Goal: Navigation & Orientation: Find specific page/section

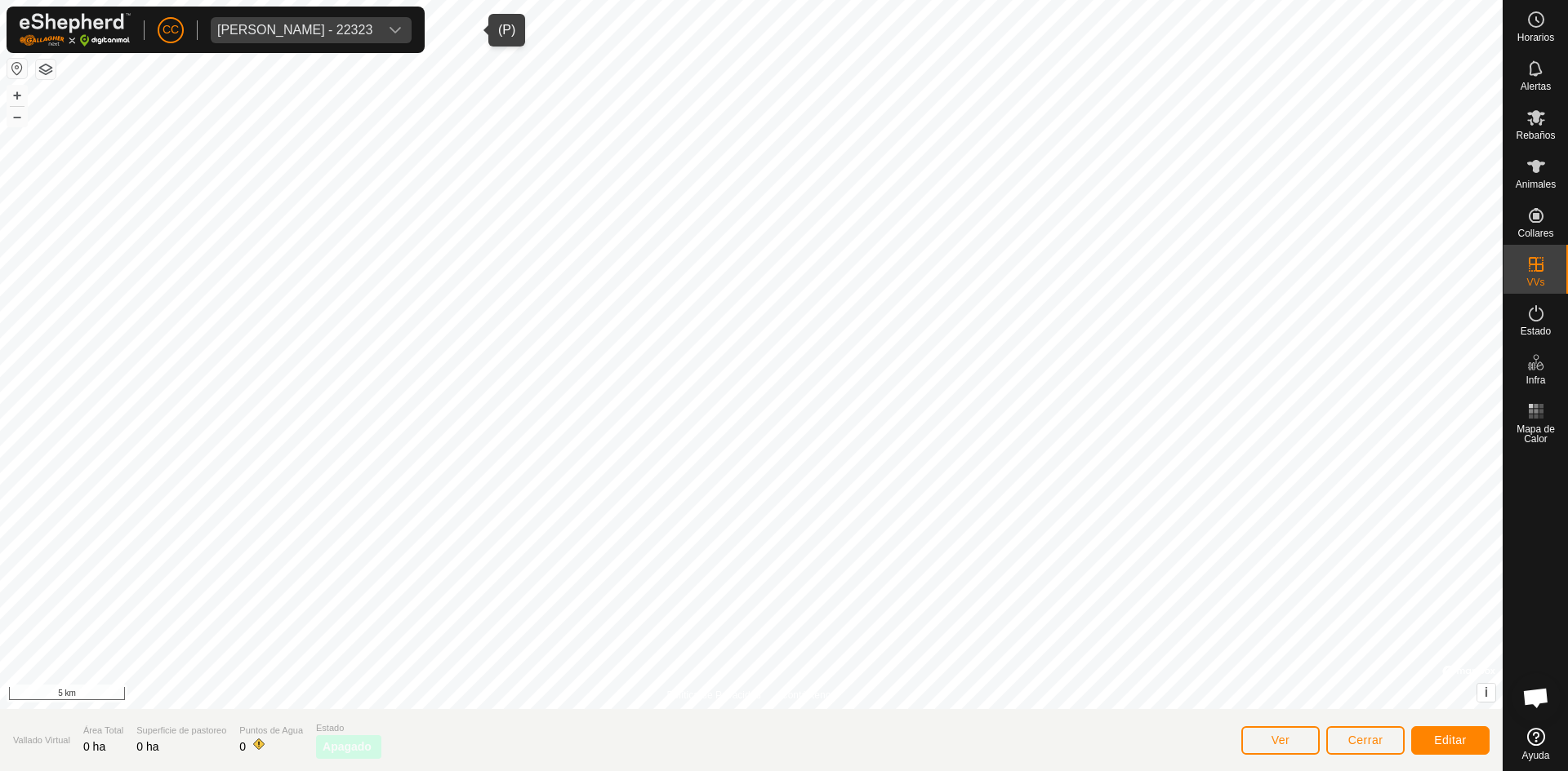
click at [345, 28] on div "[PERSON_NAME] - 22323" at bounding box center [295, 30] width 155 height 13
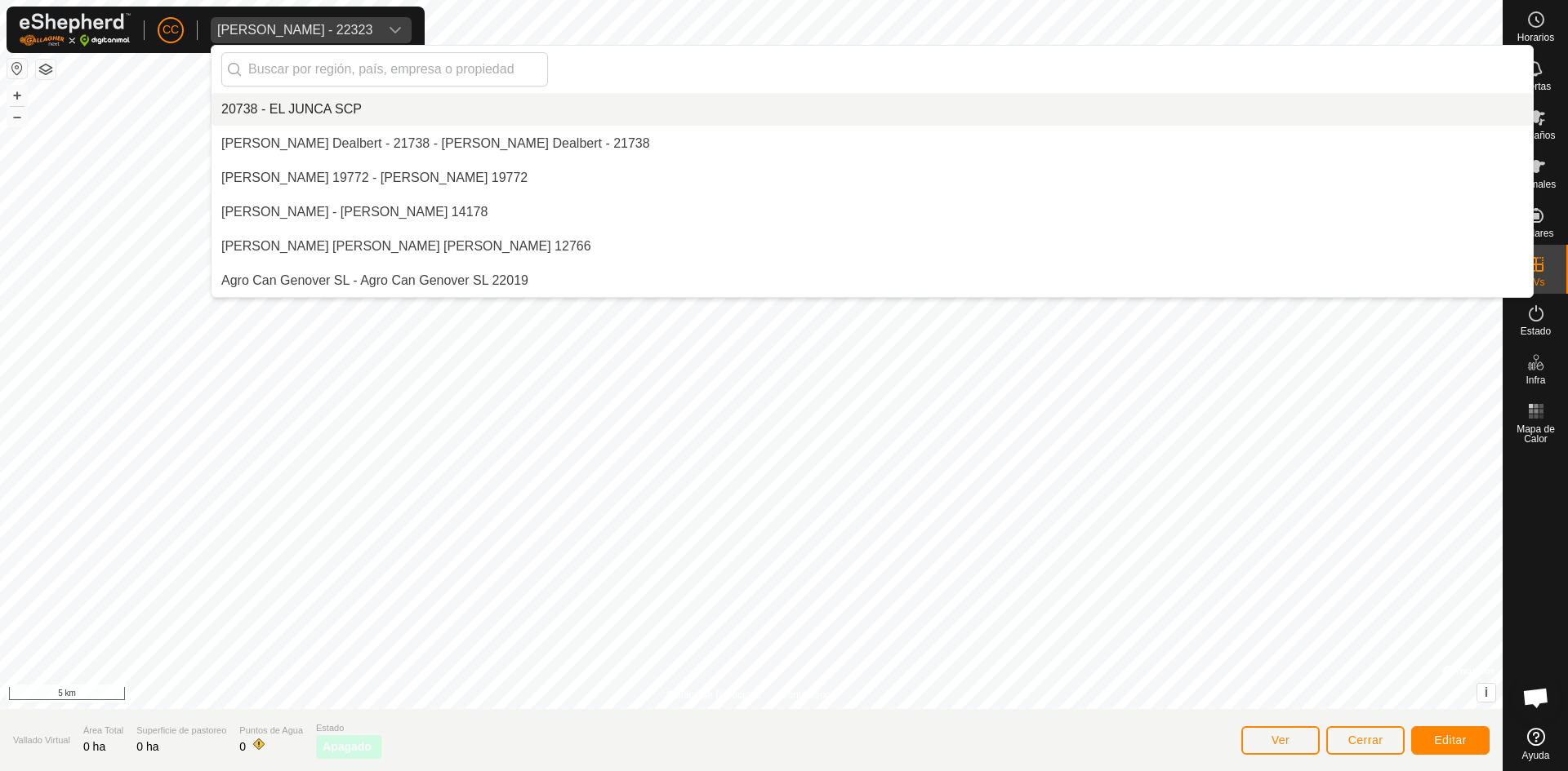
scroll to position [2880, 0]
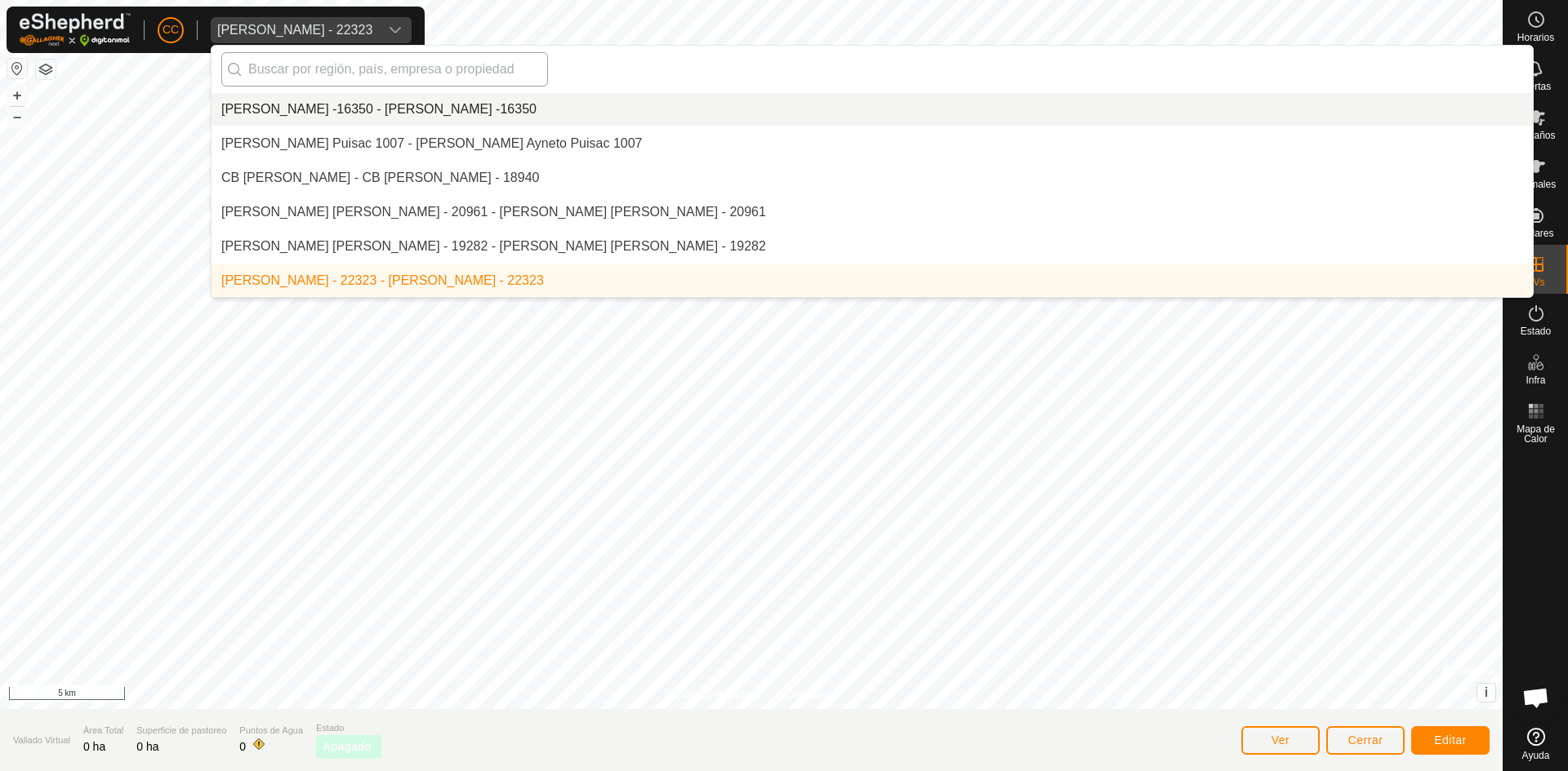
click at [406, 72] on input "text" at bounding box center [384, 69] width 326 height 34
click at [537, 54] on input "text" at bounding box center [384, 69] width 326 height 34
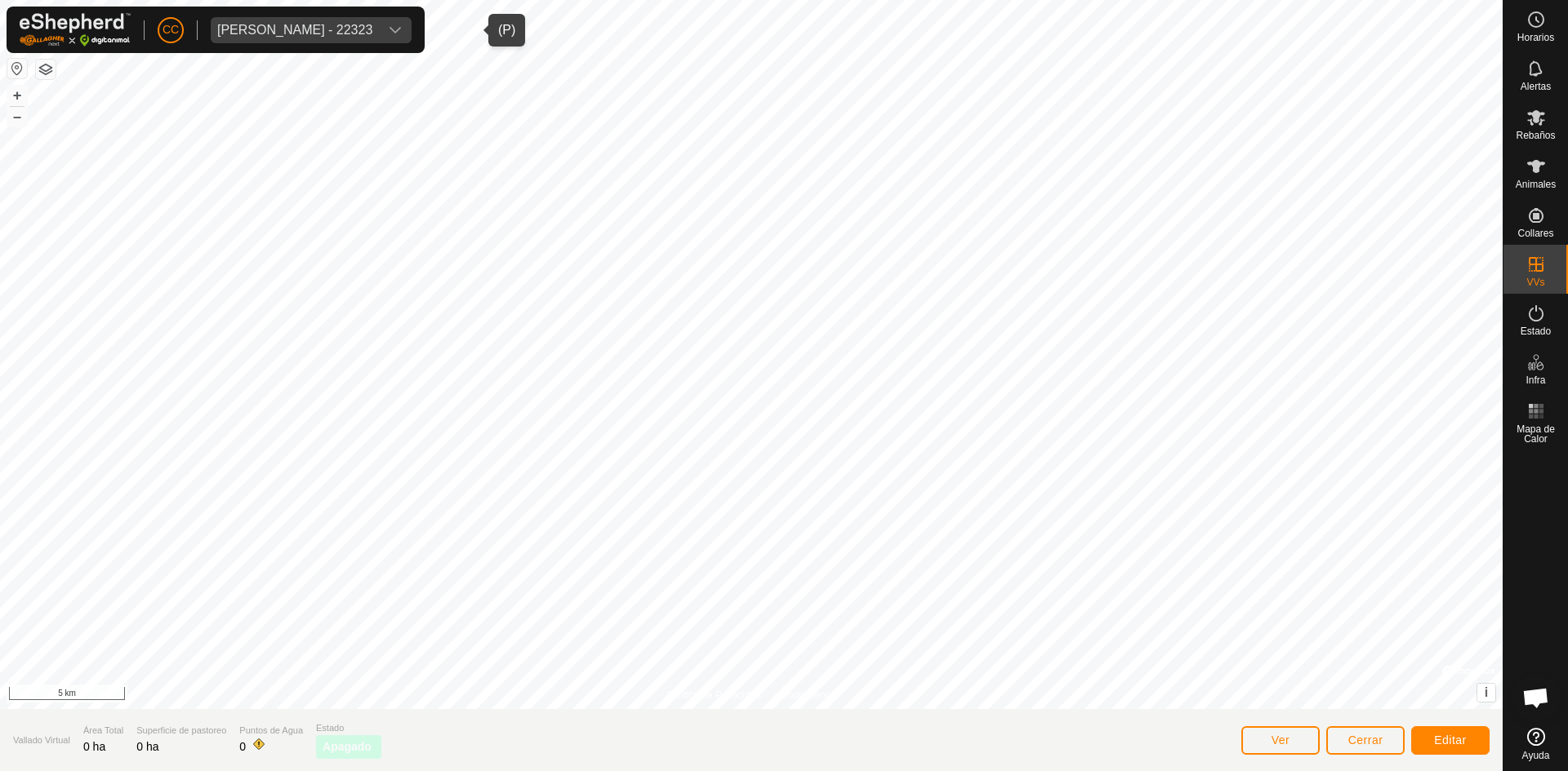
click at [372, 26] on div "[PERSON_NAME] - 22323" at bounding box center [295, 30] width 155 height 13
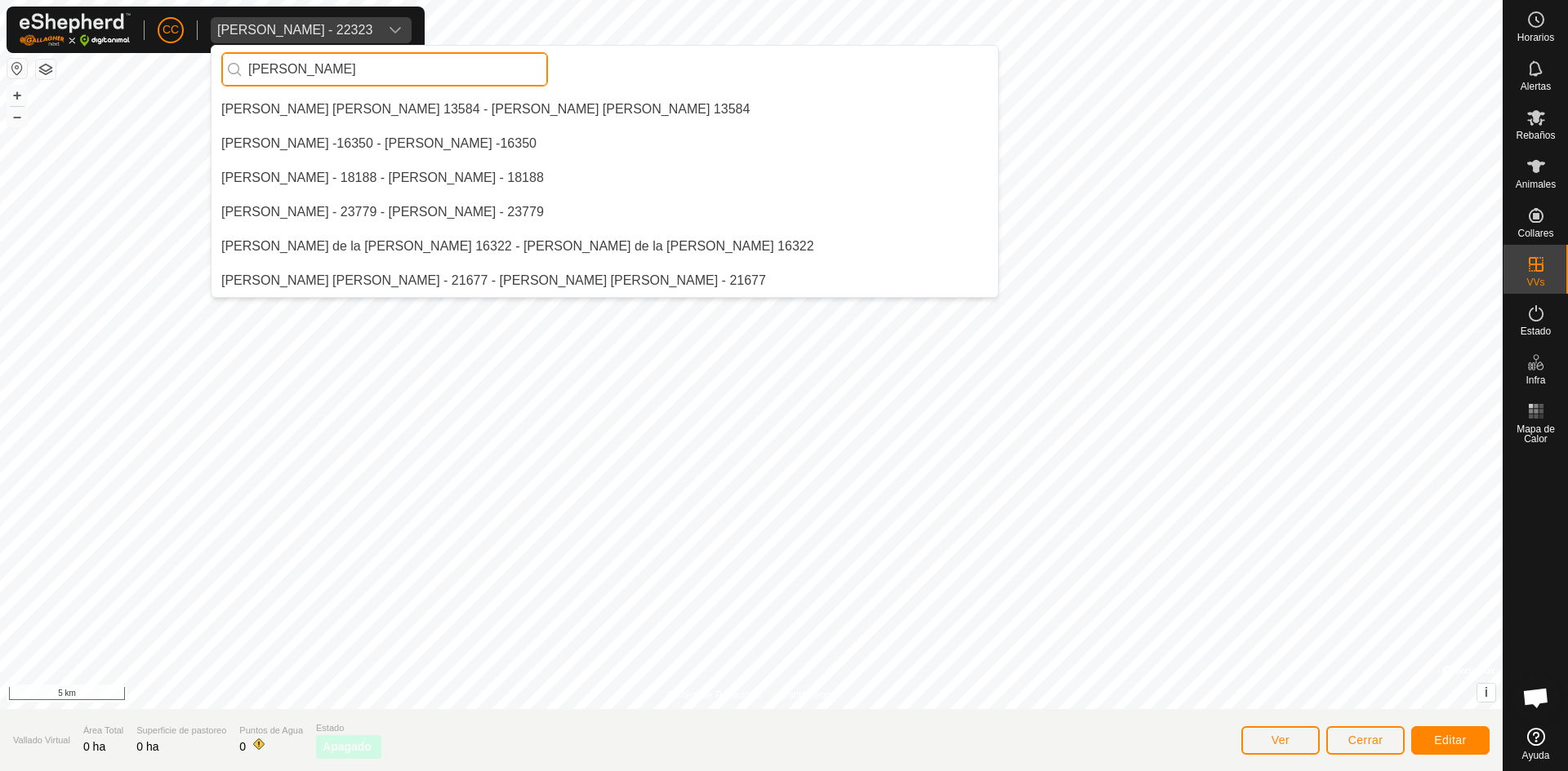
scroll to position [0, 0]
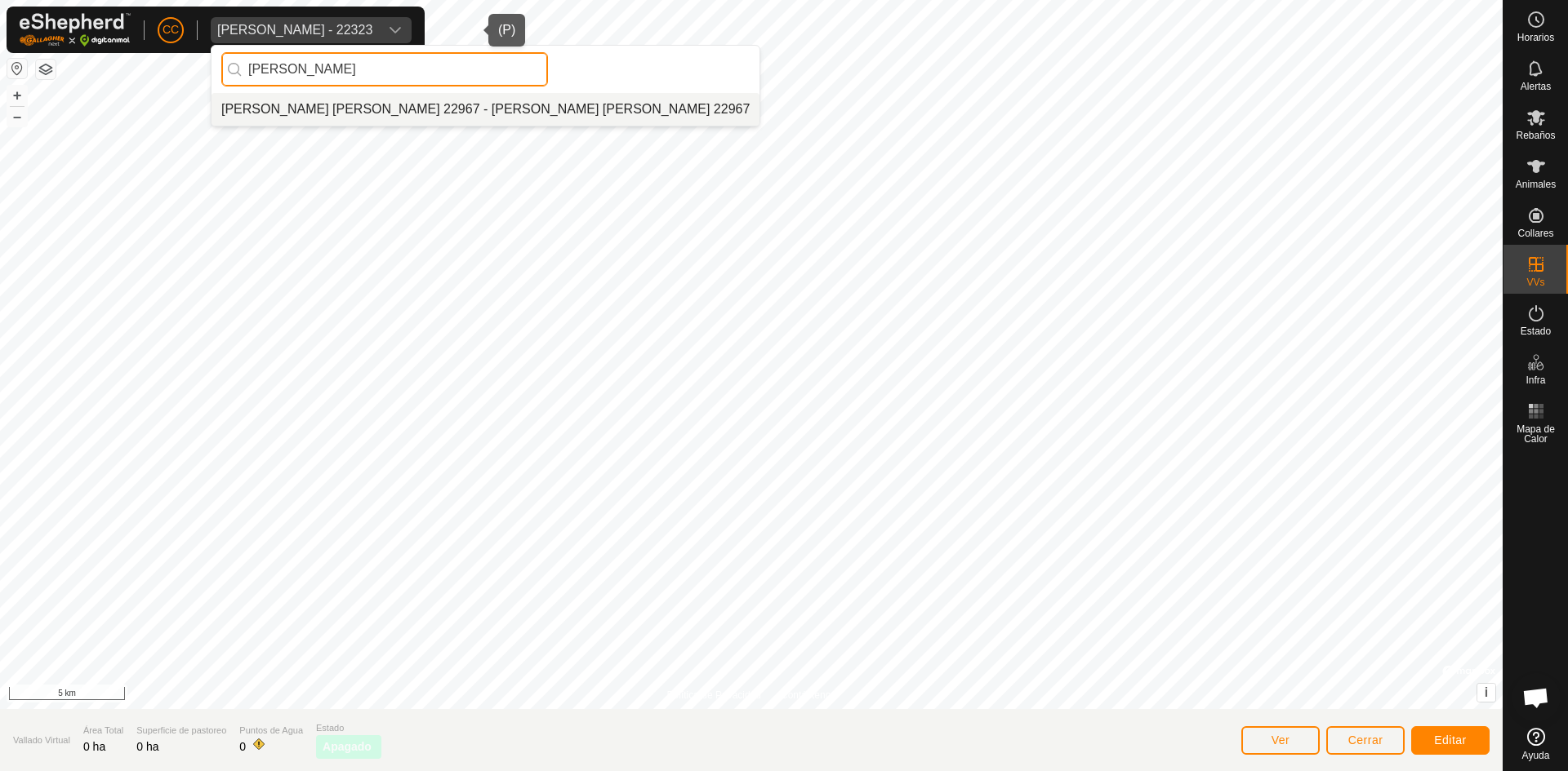
type input "[PERSON_NAME]"
click at [395, 117] on li "[PERSON_NAME] [PERSON_NAME] 22967 - [PERSON_NAME] [PERSON_NAME] 22967" at bounding box center [485, 109] width 548 height 33
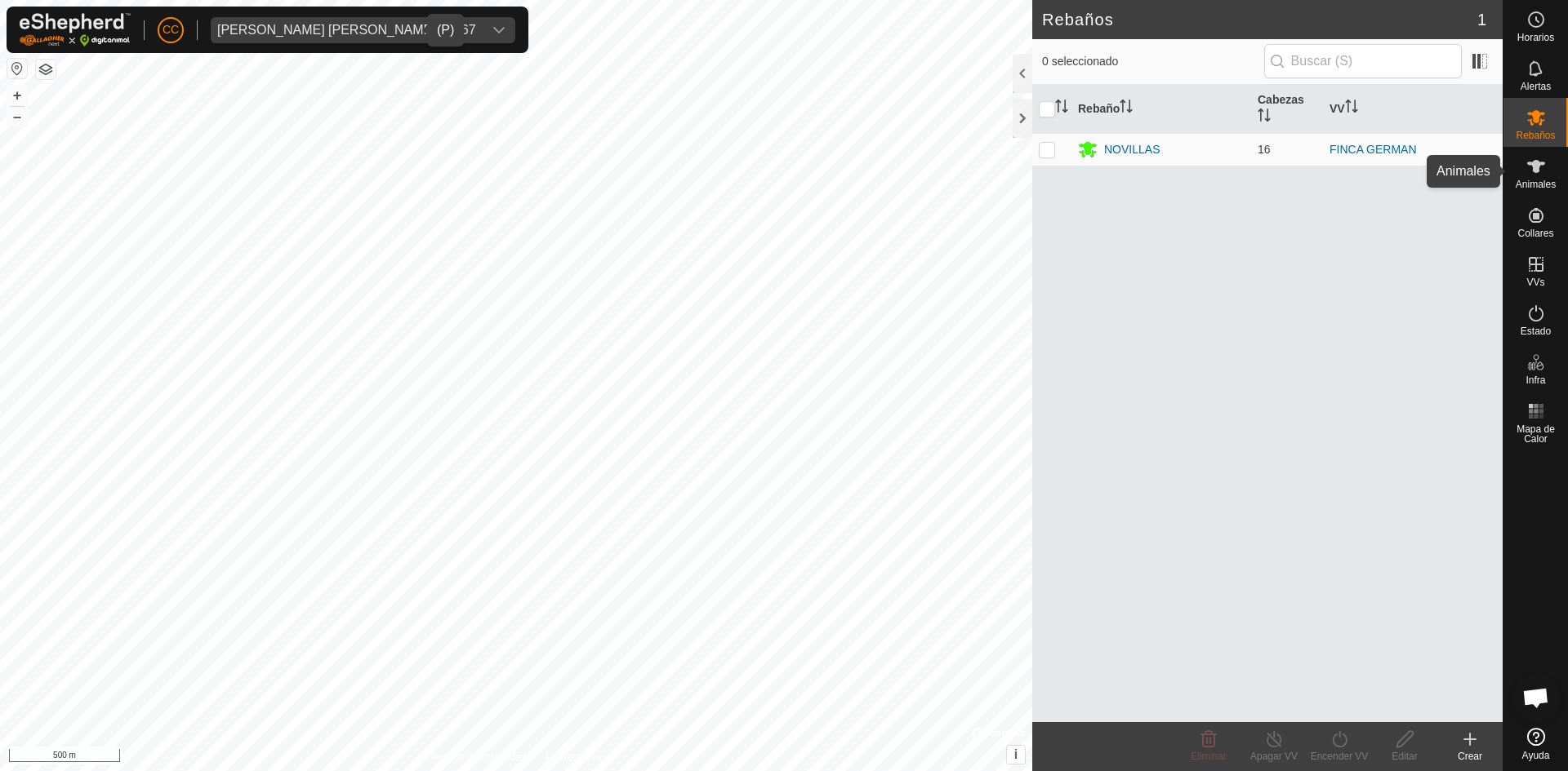
click at [1519, 174] on div "Animales" at bounding box center [1535, 172] width 64 height 49
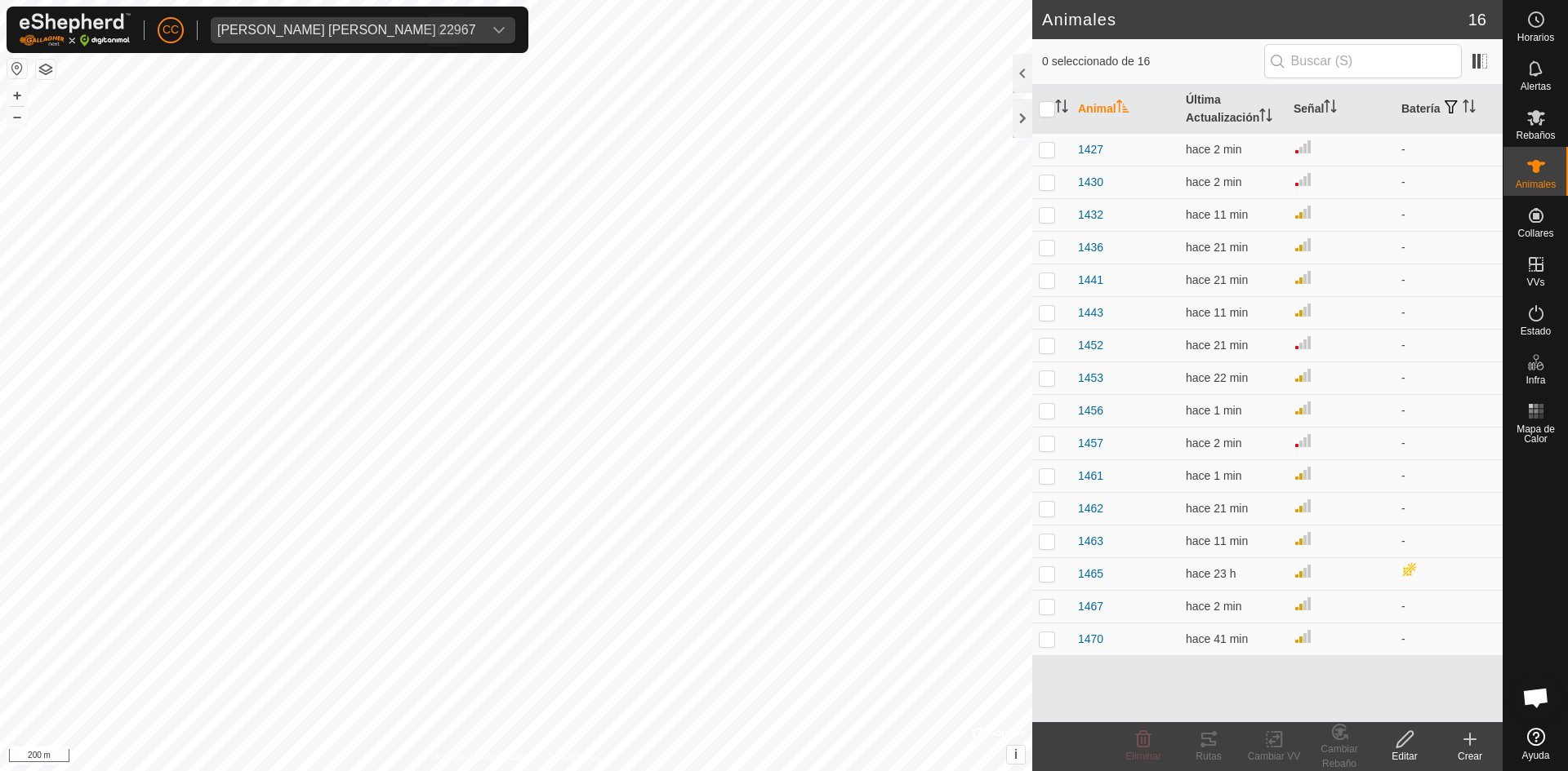
click at [327, 34] on div "[PERSON_NAME] [PERSON_NAME] 22967" at bounding box center [347, 30] width 259 height 13
type input "h"
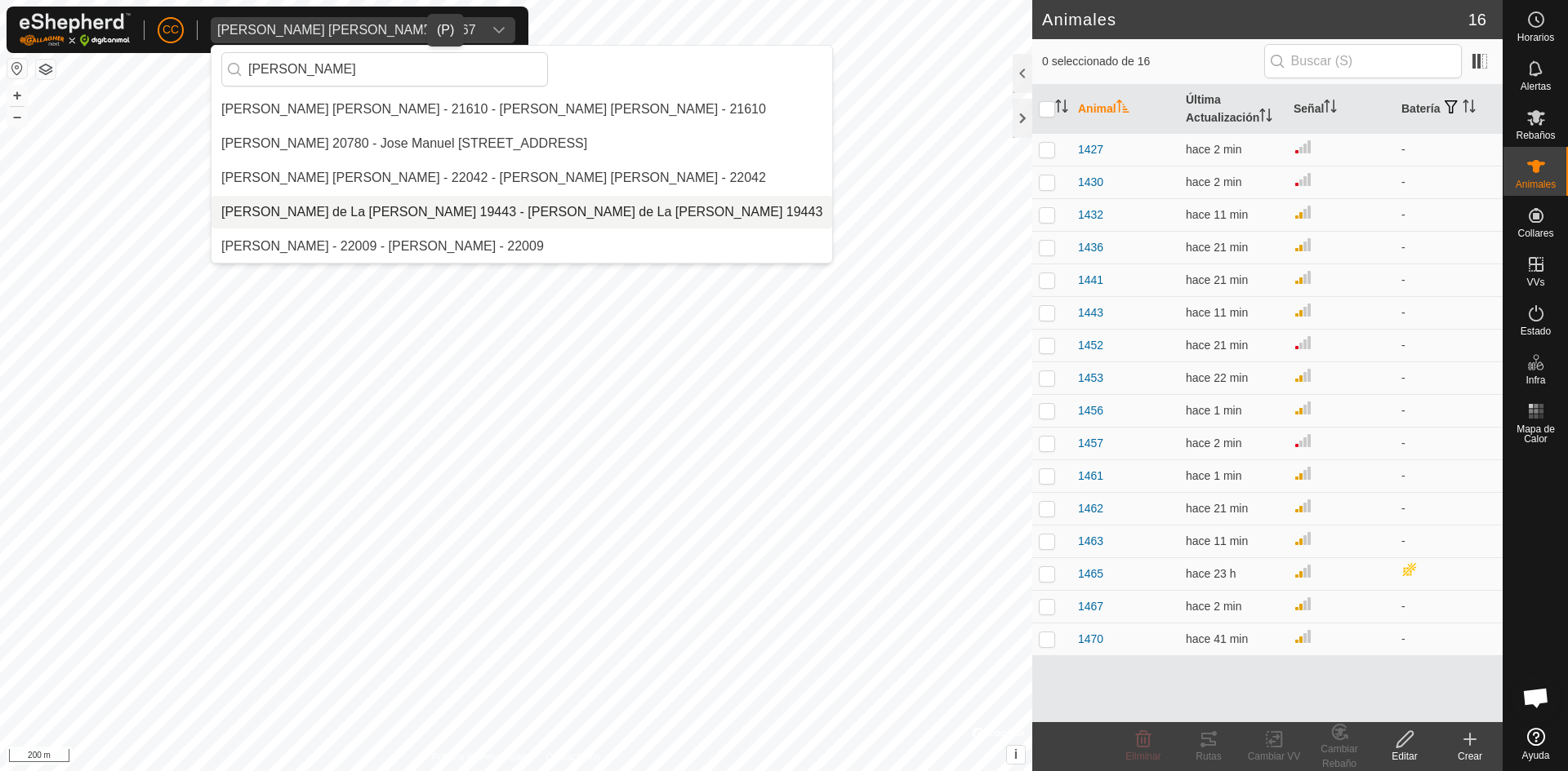
type input "[PERSON_NAME]"
click at [316, 213] on li "[PERSON_NAME] de La [PERSON_NAME] 19443 - [PERSON_NAME] de La [PERSON_NAME] 194…" at bounding box center [521, 212] width 620 height 33
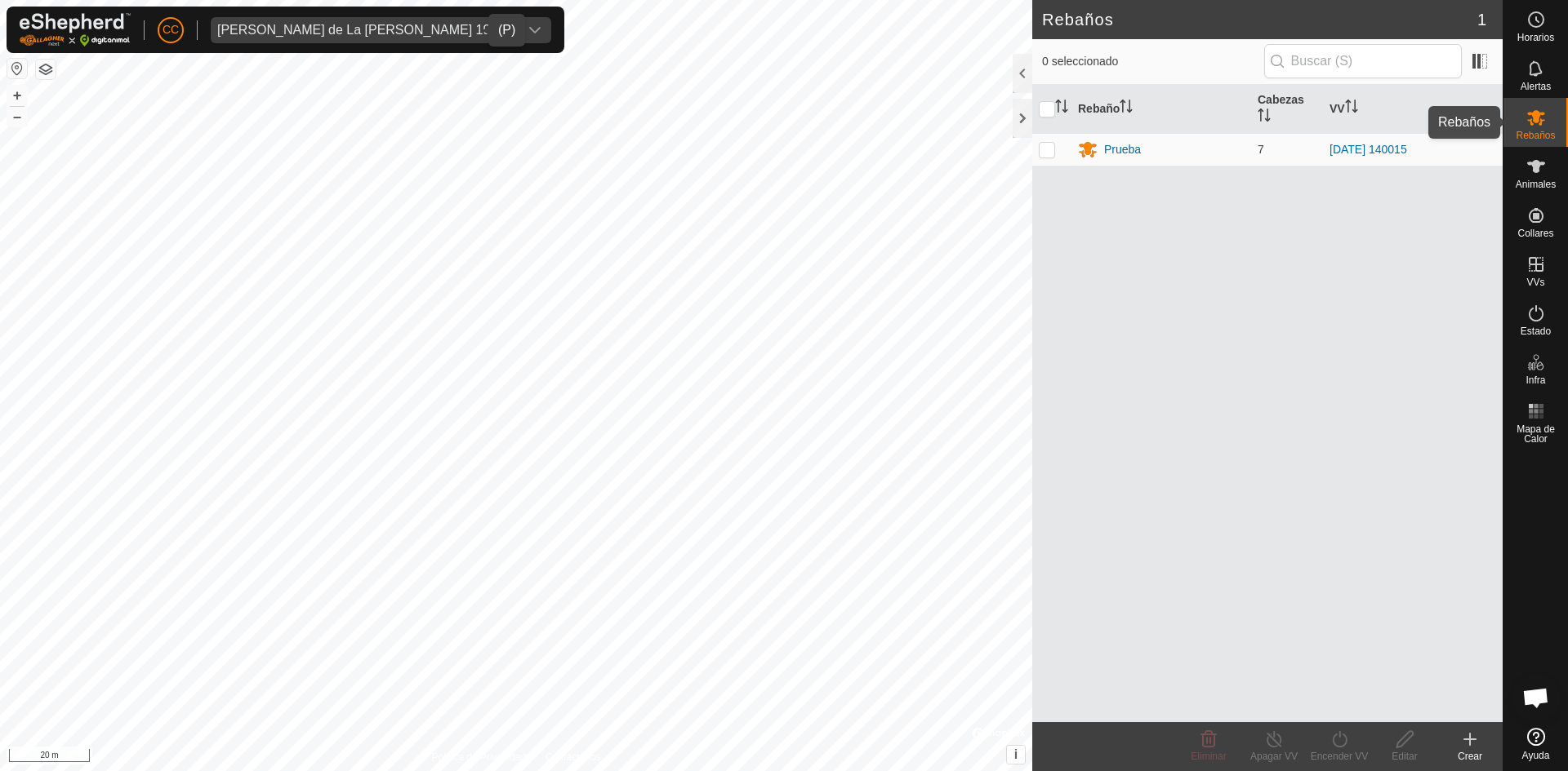
click at [1537, 127] on icon at bounding box center [1535, 117] width 20 height 20
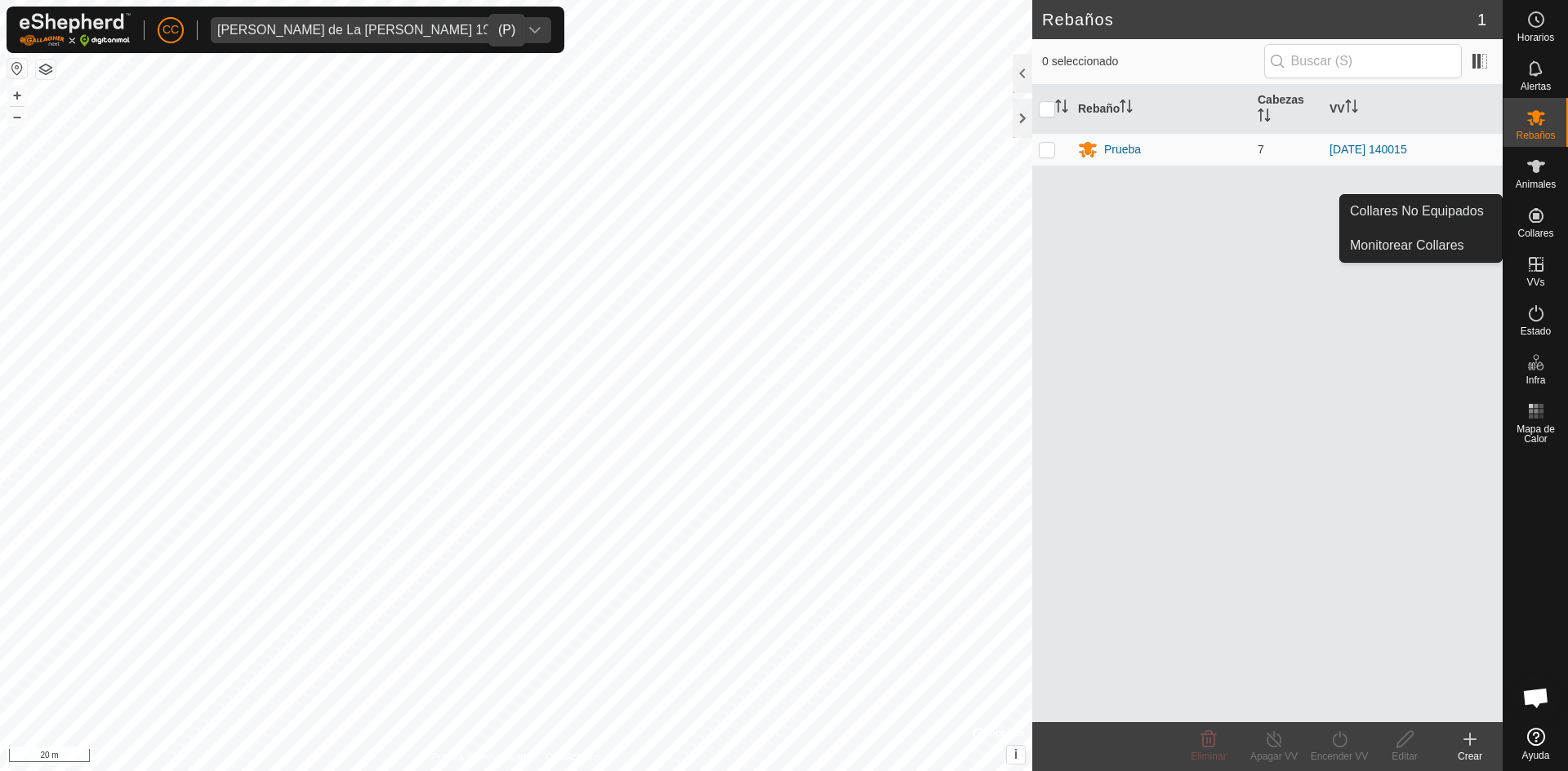
click at [1546, 219] on icon at bounding box center [1535, 215] width 20 height 20
click at [1446, 207] on link "Collares No Equipados" at bounding box center [1421, 211] width 161 height 33
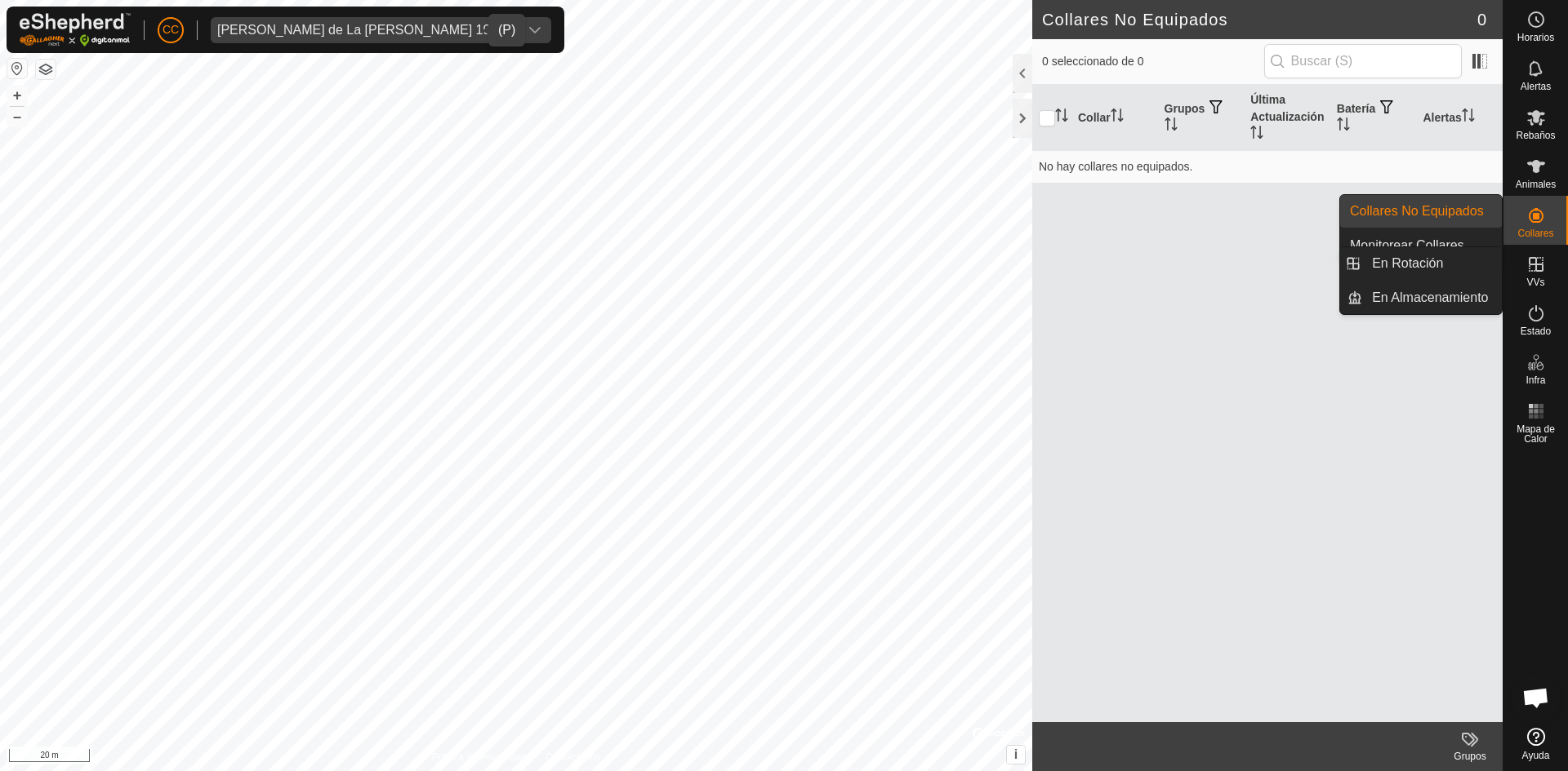
click at [1539, 270] on icon at bounding box center [1536, 265] width 15 height 15
click at [1423, 259] on link "En Rotación" at bounding box center [1432, 263] width 140 height 33
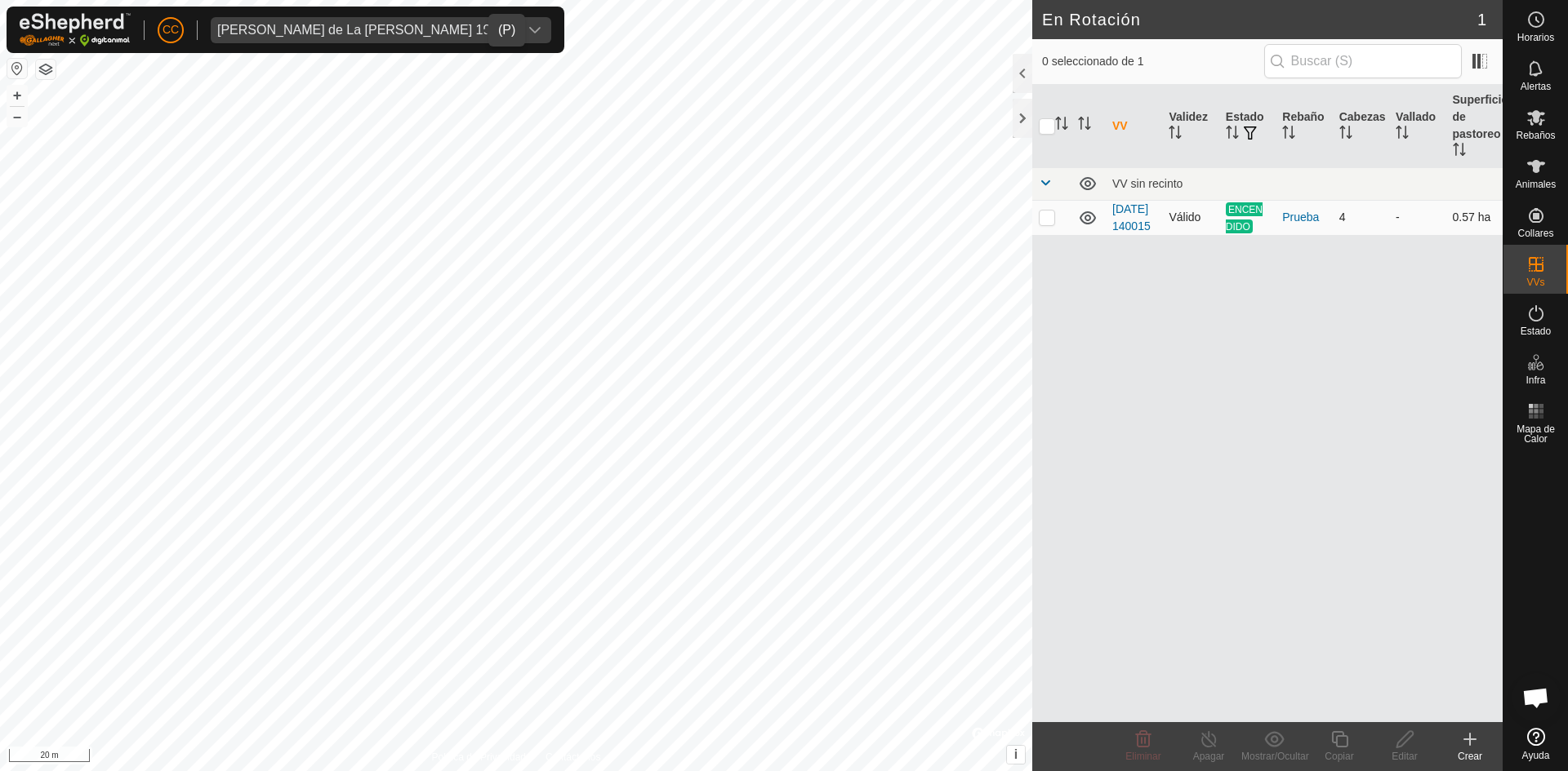
click at [1168, 227] on td "Válido" at bounding box center [1190, 218] width 56 height 35
click at [1117, 224] on link "[DATE] 140015" at bounding box center [1131, 217] width 38 height 30
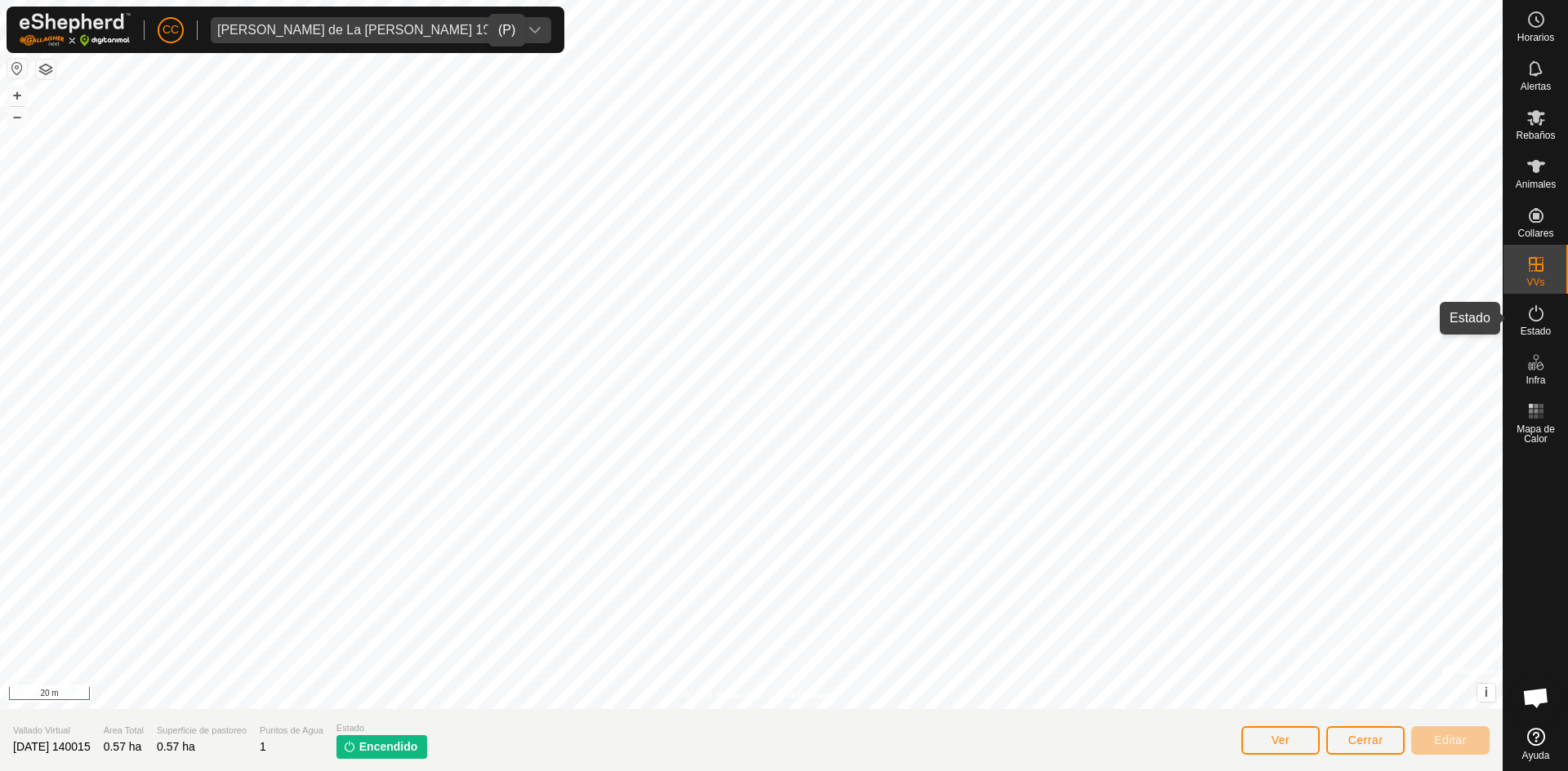
click at [1532, 324] on es-activation-svg-icon at bounding box center [1536, 313] width 30 height 26
